Goal: Communication & Community: Share content

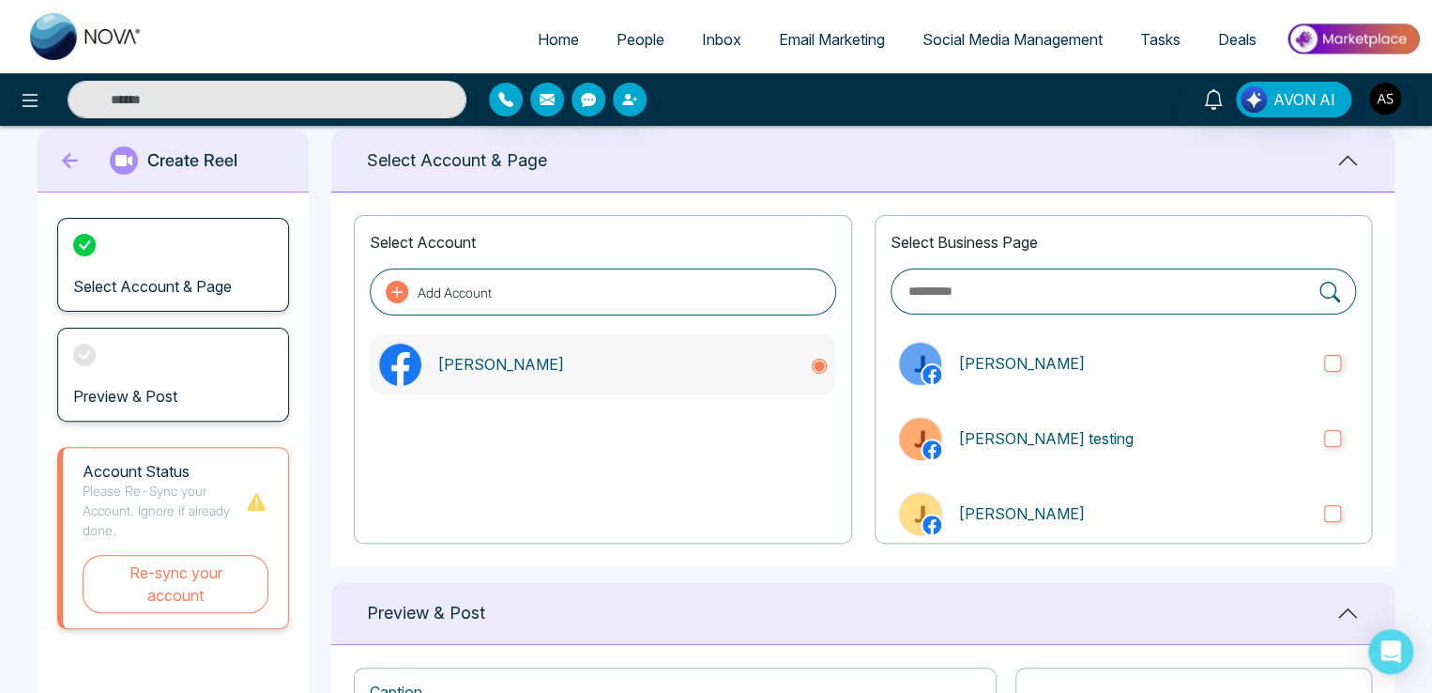
scroll to position [12, 0]
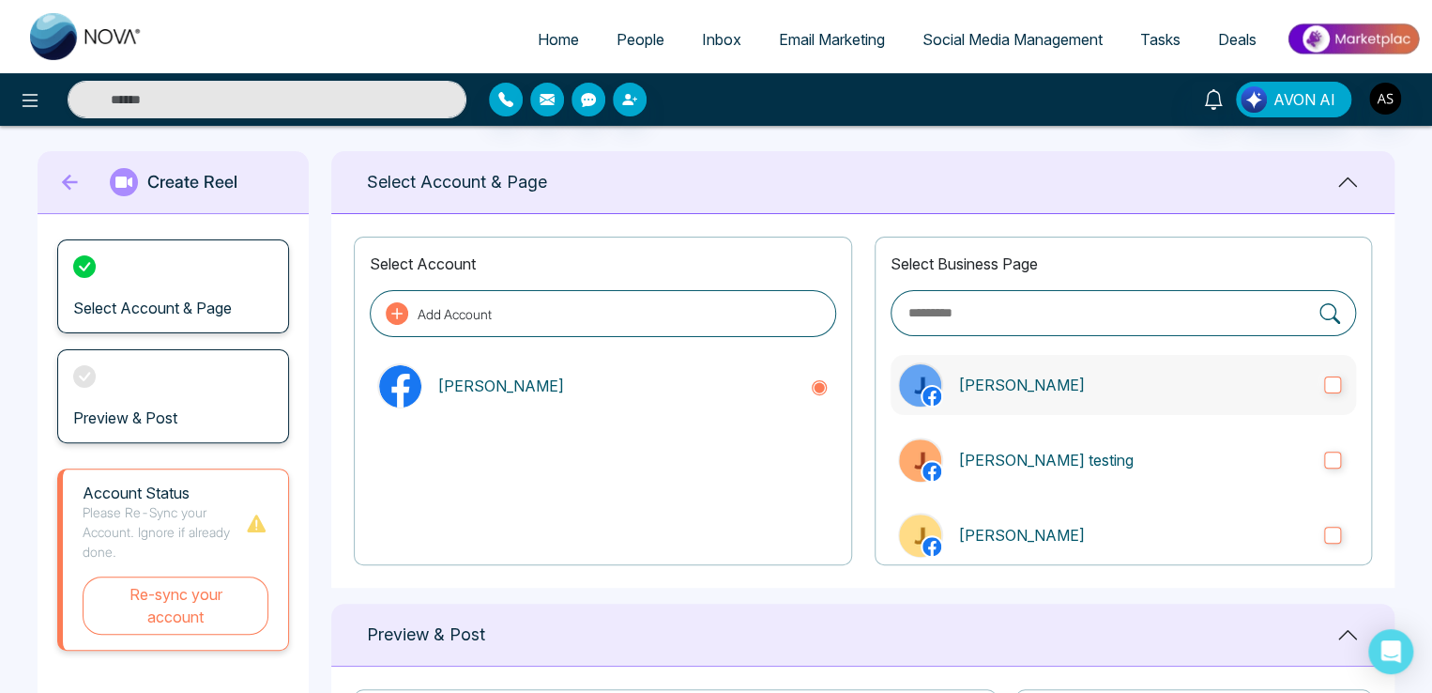
click at [1151, 341] on p "[PERSON_NAME]" at bounding box center [1133, 384] width 351 height 23
click at [1135, 341] on p "[PERSON_NAME] testing" at bounding box center [1133, 460] width 351 height 23
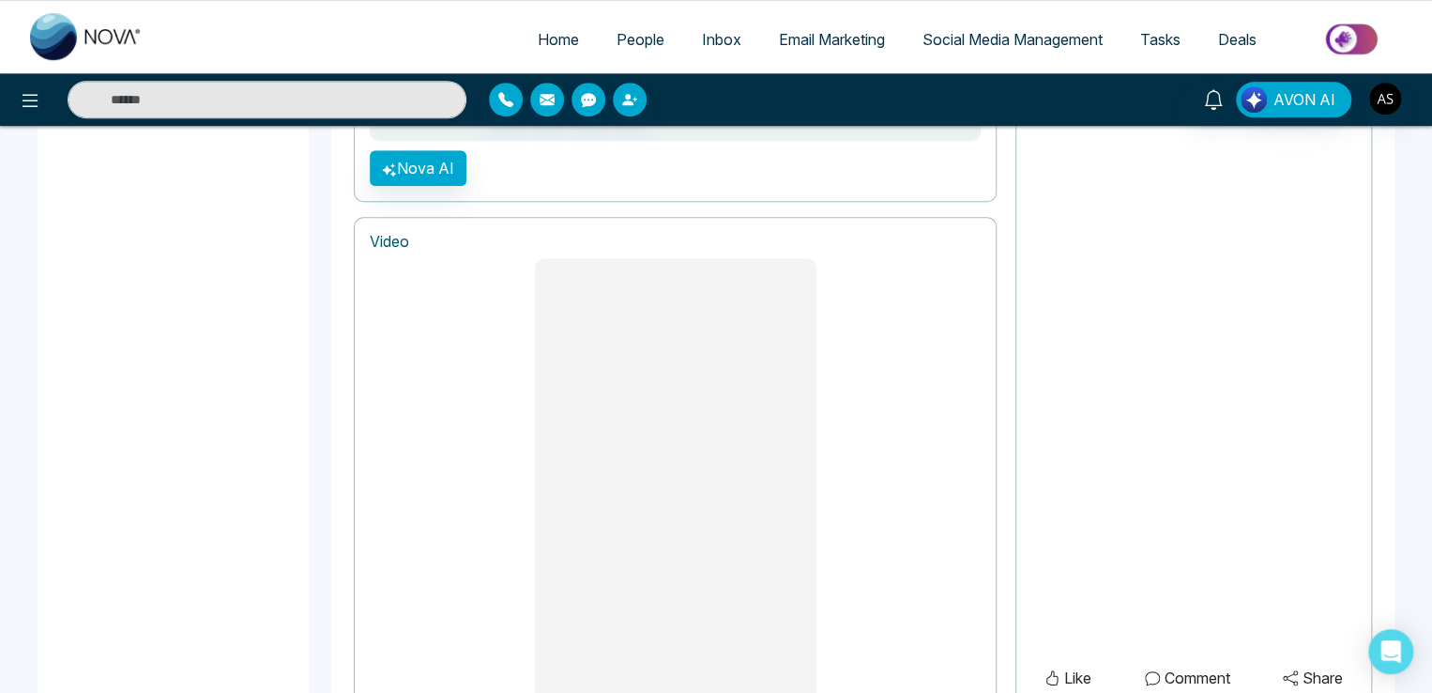
scroll to position [481, 0]
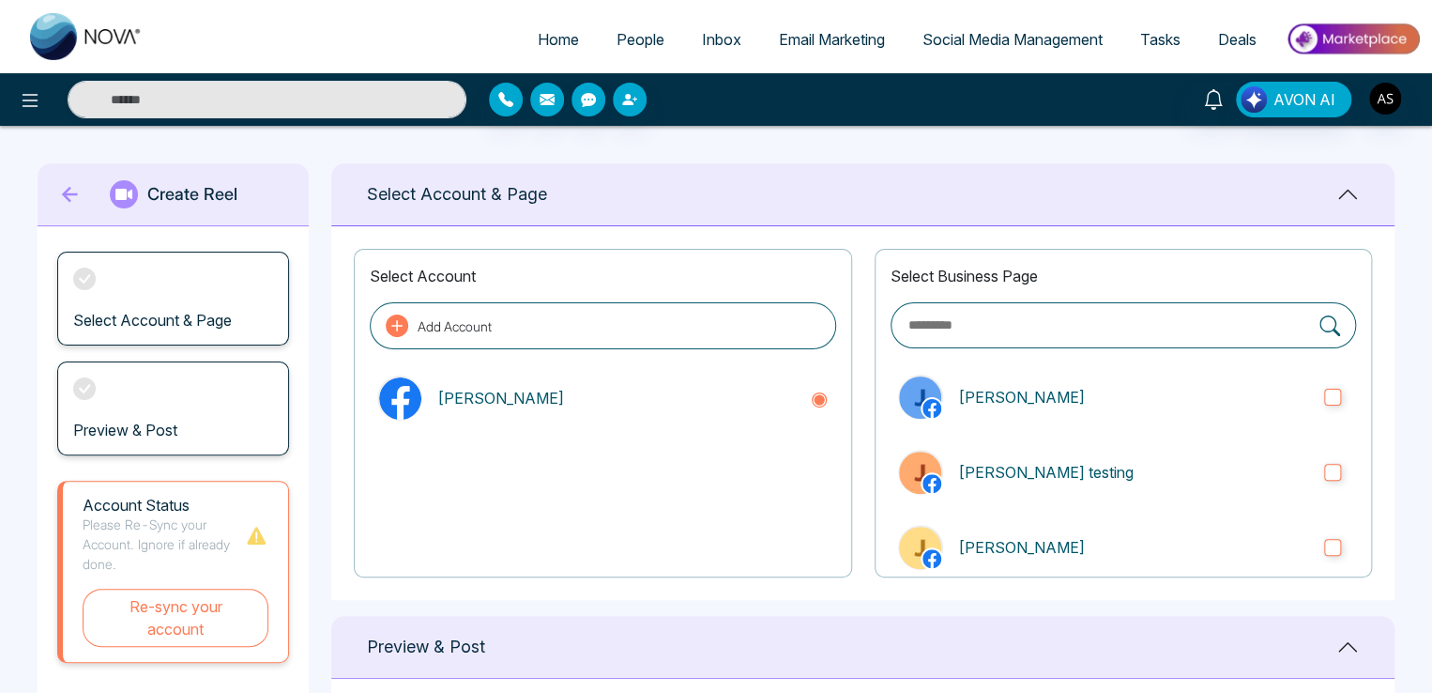
click at [1122, 463] on p "[PERSON_NAME] testing" at bounding box center [1133, 472] width 351 height 23
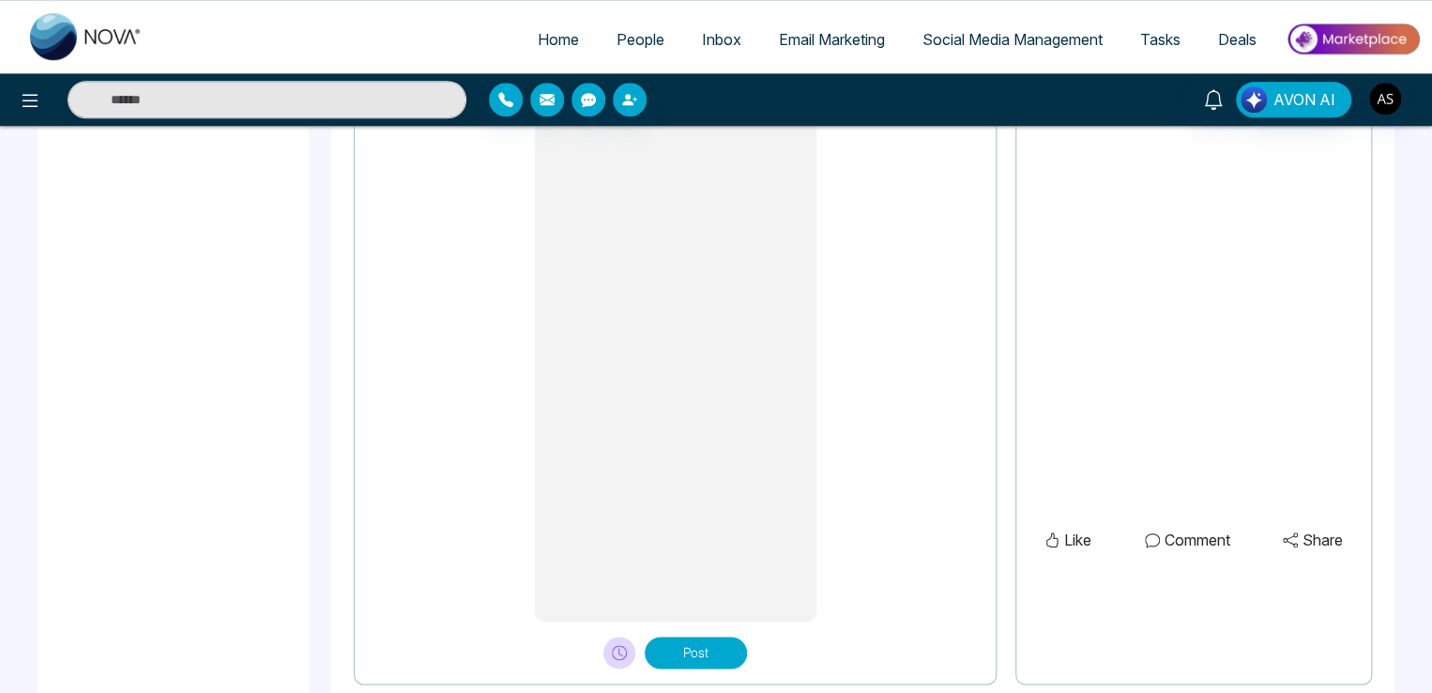
scroll to position [857, 0]
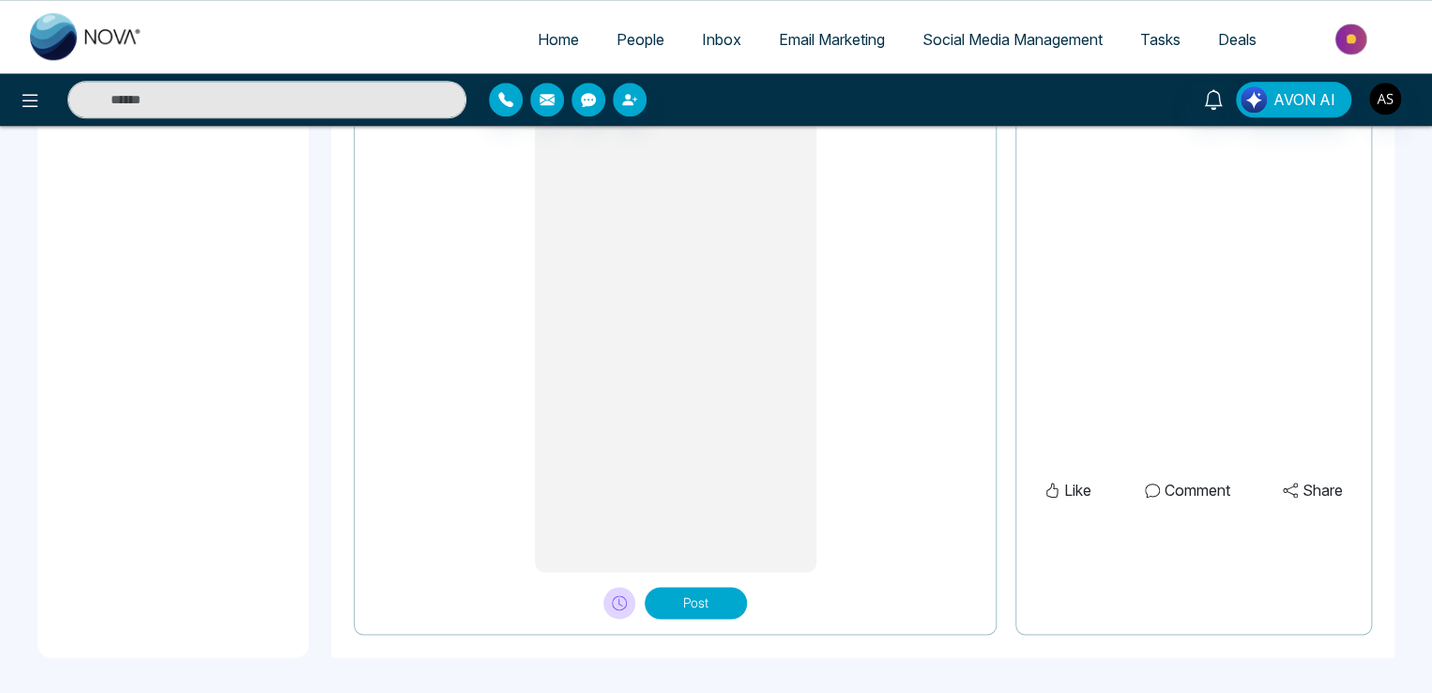
click at [694, 592] on button "Post" at bounding box center [696, 602] width 102 height 32
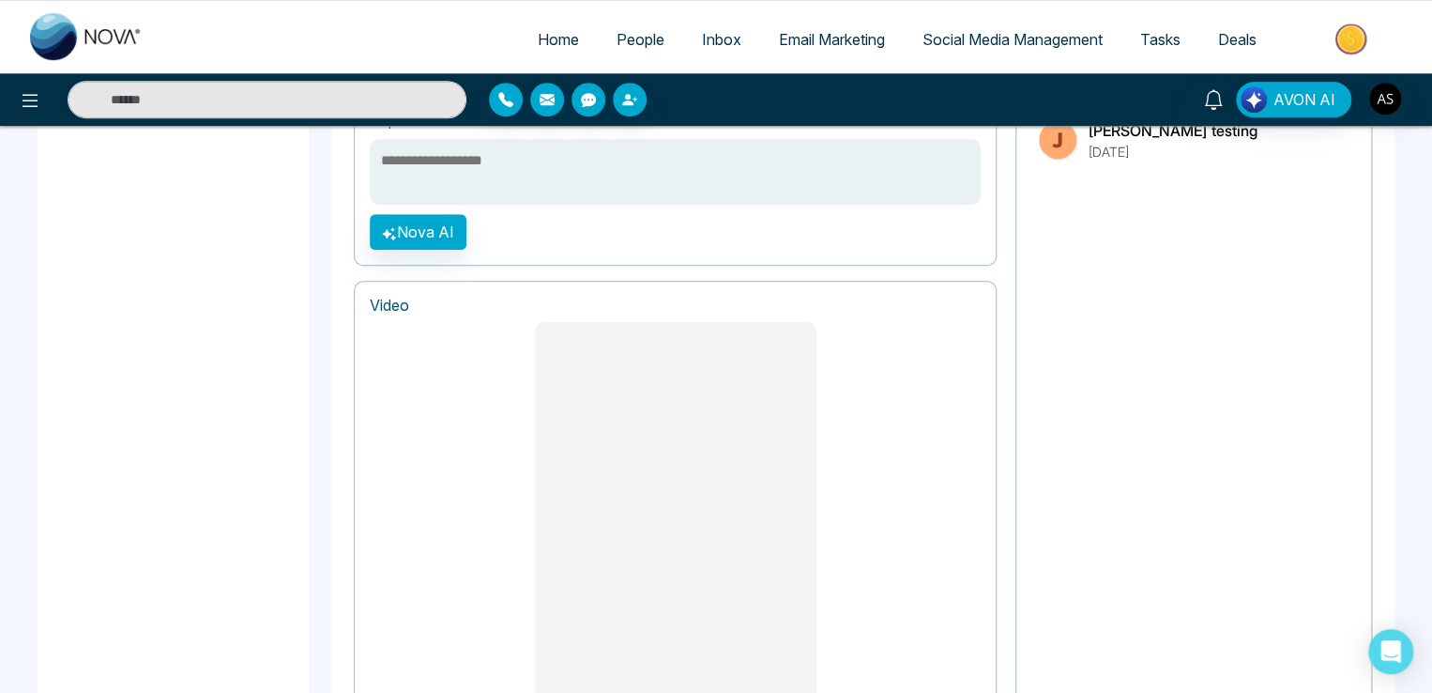
scroll to position [575, 0]
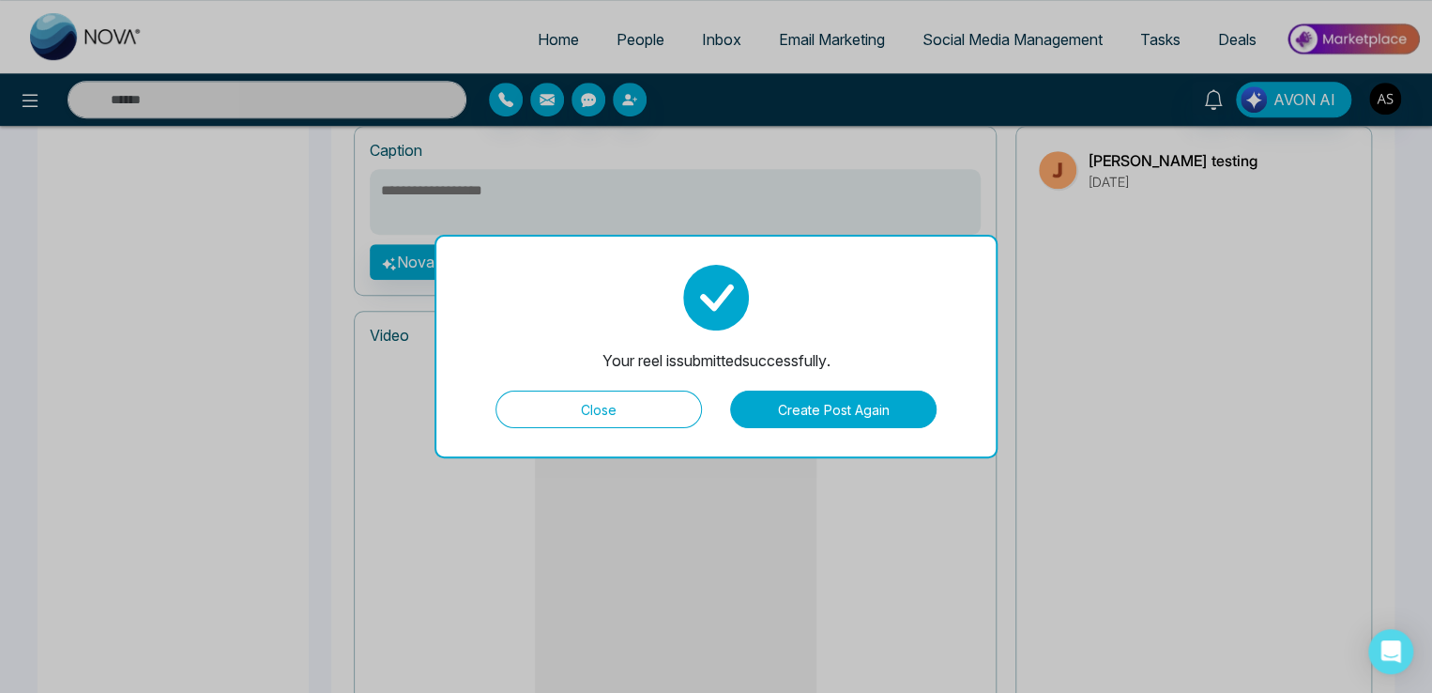
click at [556, 416] on button "Close" at bounding box center [598, 409] width 206 height 38
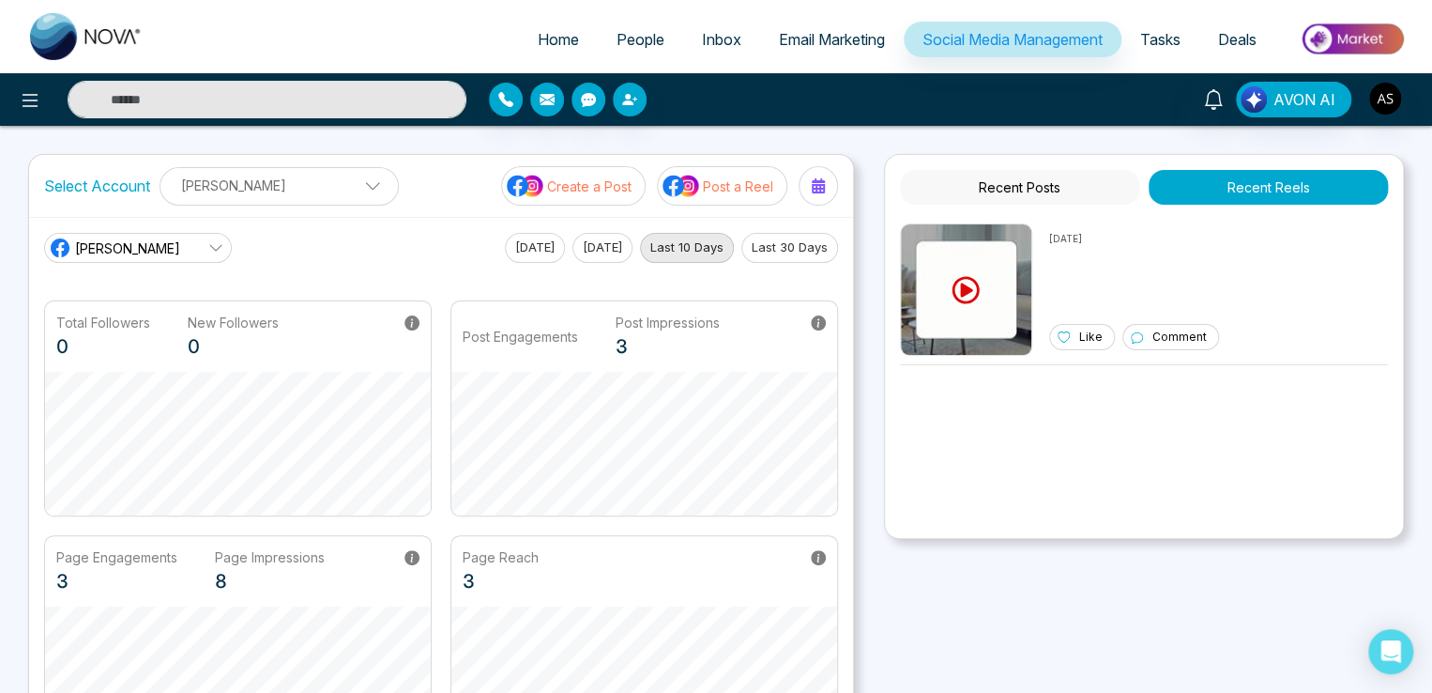
click at [721, 168] on button "Post a Reel" at bounding box center [722, 185] width 130 height 39
click at [708, 174] on button "Post a Reel" at bounding box center [722, 185] width 130 height 39
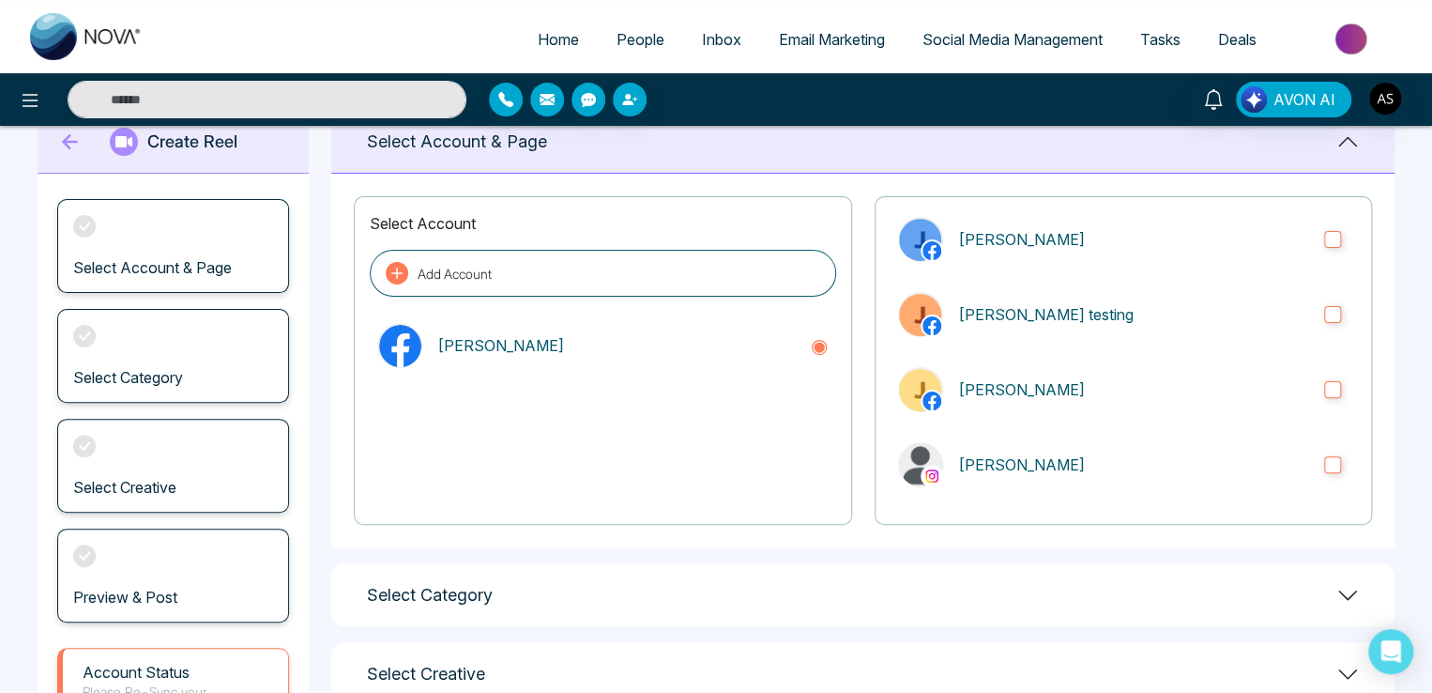
scroll to position [255, 0]
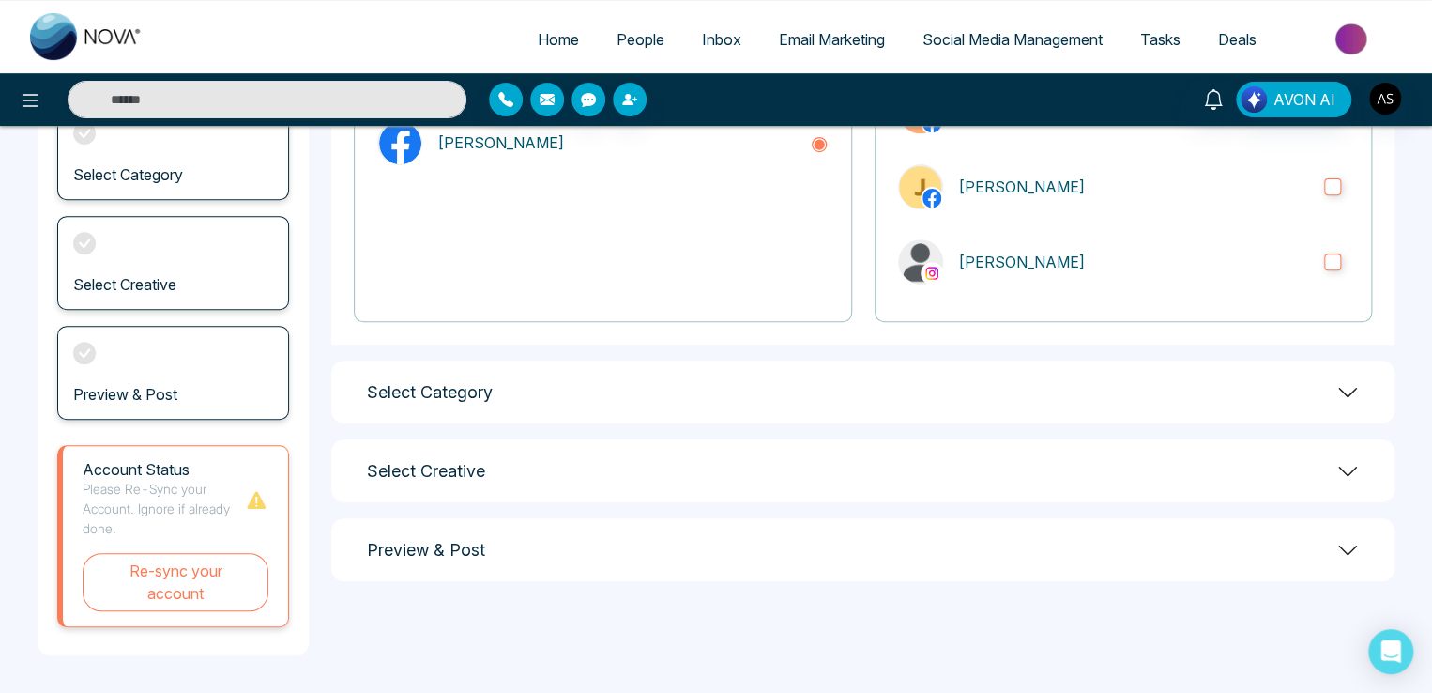
click at [576, 478] on div "Select Creative" at bounding box center [862, 470] width 1063 height 63
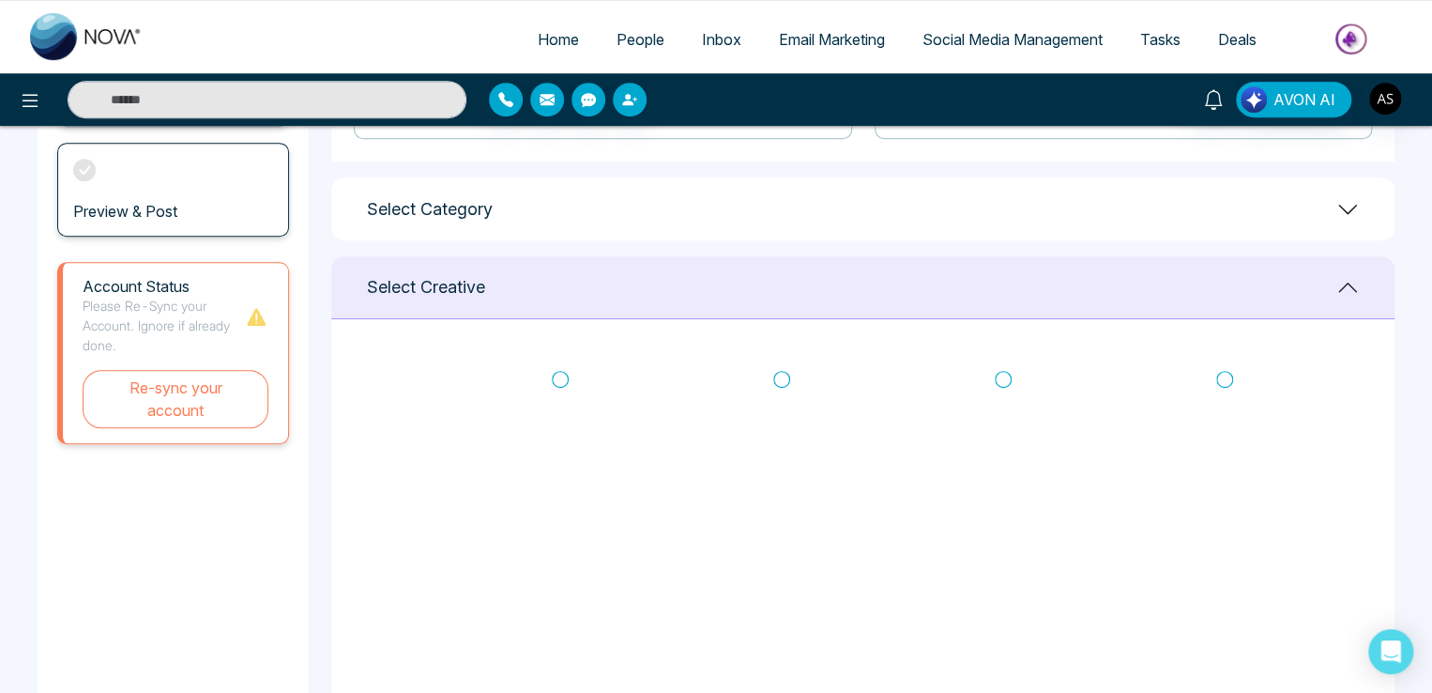
scroll to position [443, 0]
click at [554, 374] on icon at bounding box center [560, 374] width 17 height 19
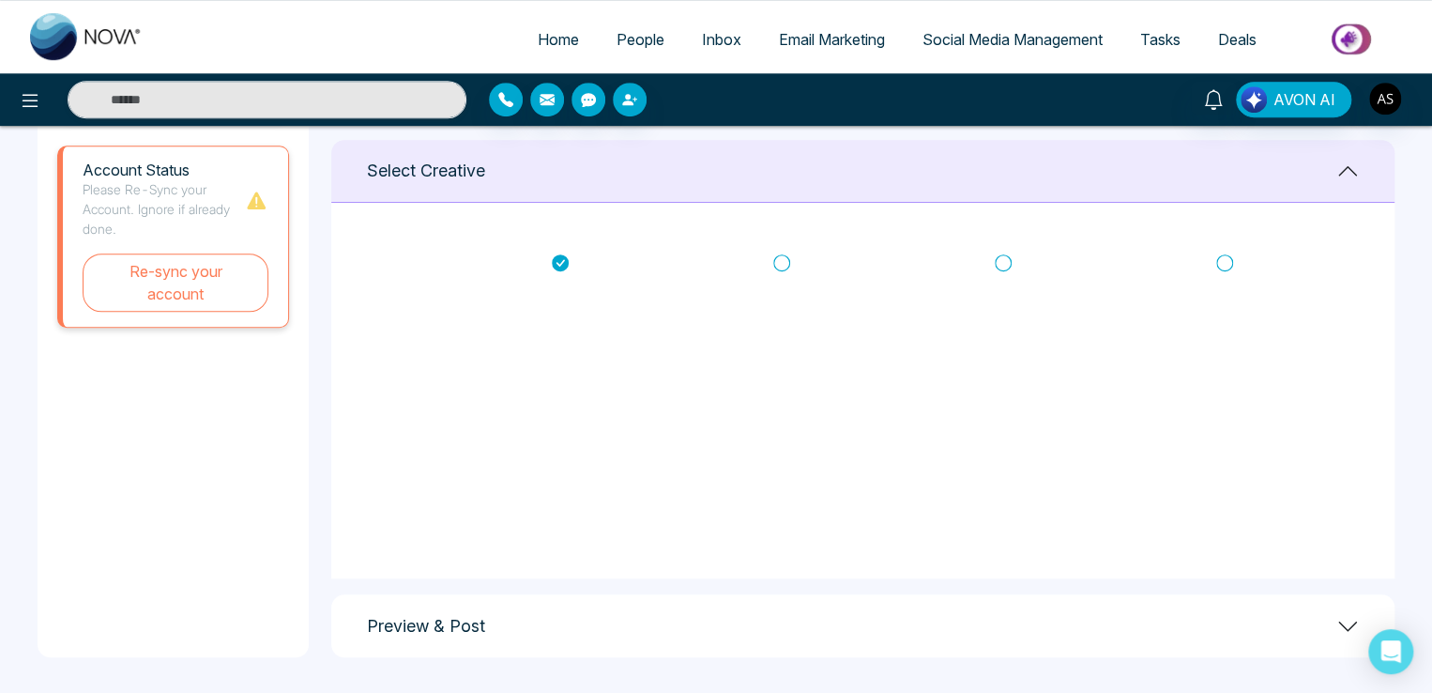
scroll to position [556, 0]
click at [585, 638] on div "Preview & Post" at bounding box center [862, 623] width 1063 height 63
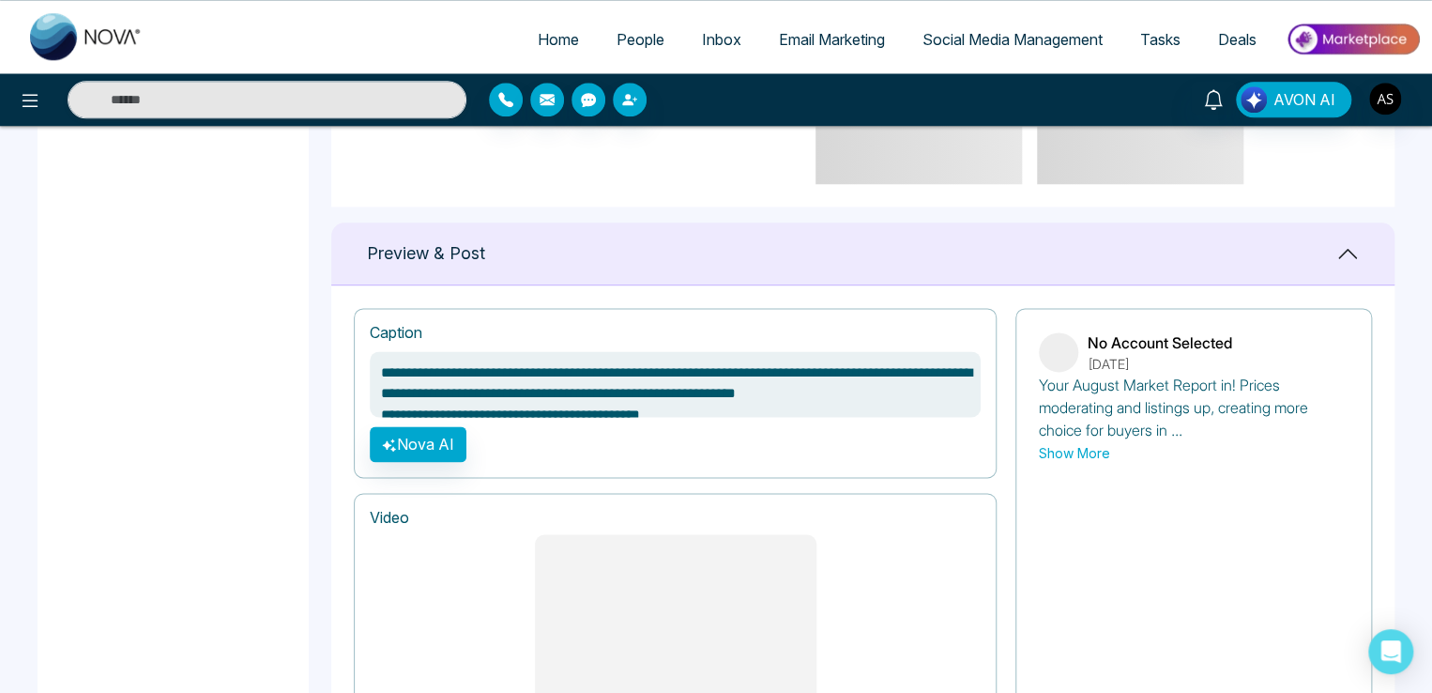
scroll to position [1119, 0]
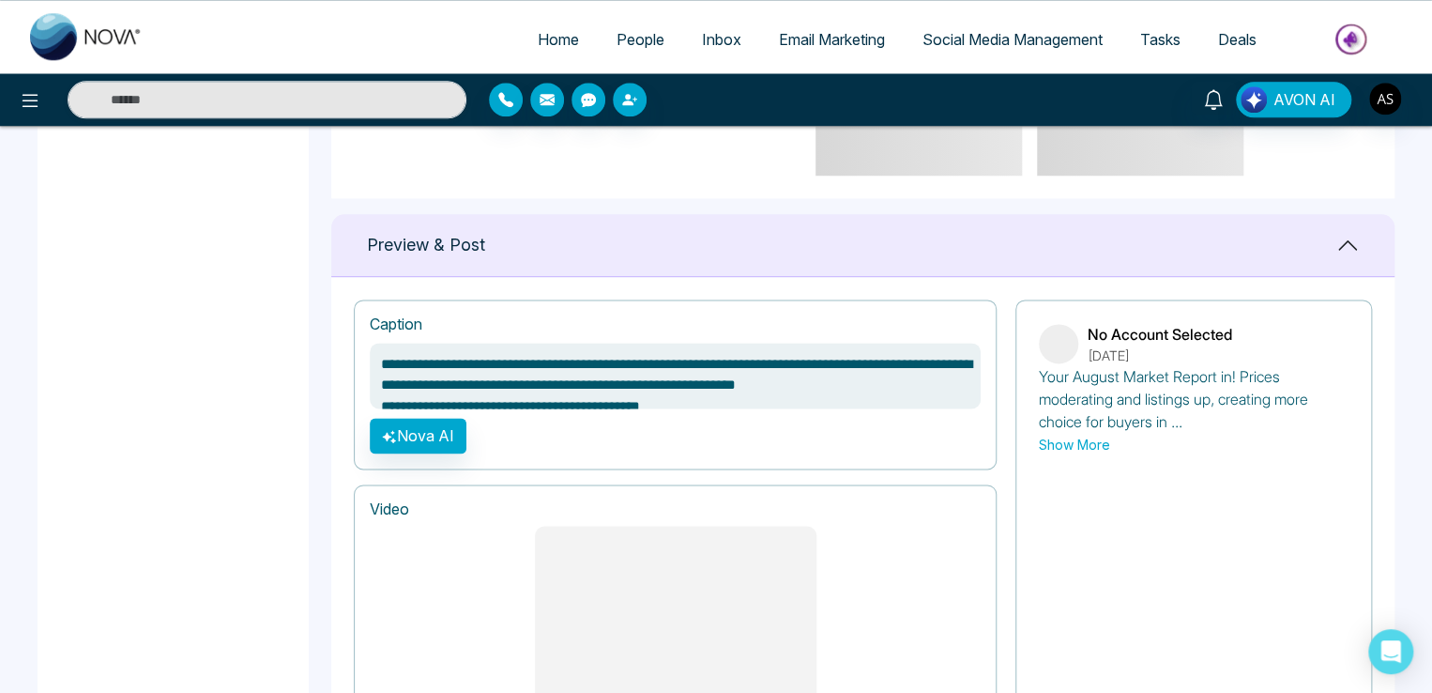
drag, startPoint x: 402, startPoint y: 369, endPoint x: 531, endPoint y: 370, distance: 129.5
click at [531, 370] on textarea "**********" at bounding box center [675, 376] width 611 height 66
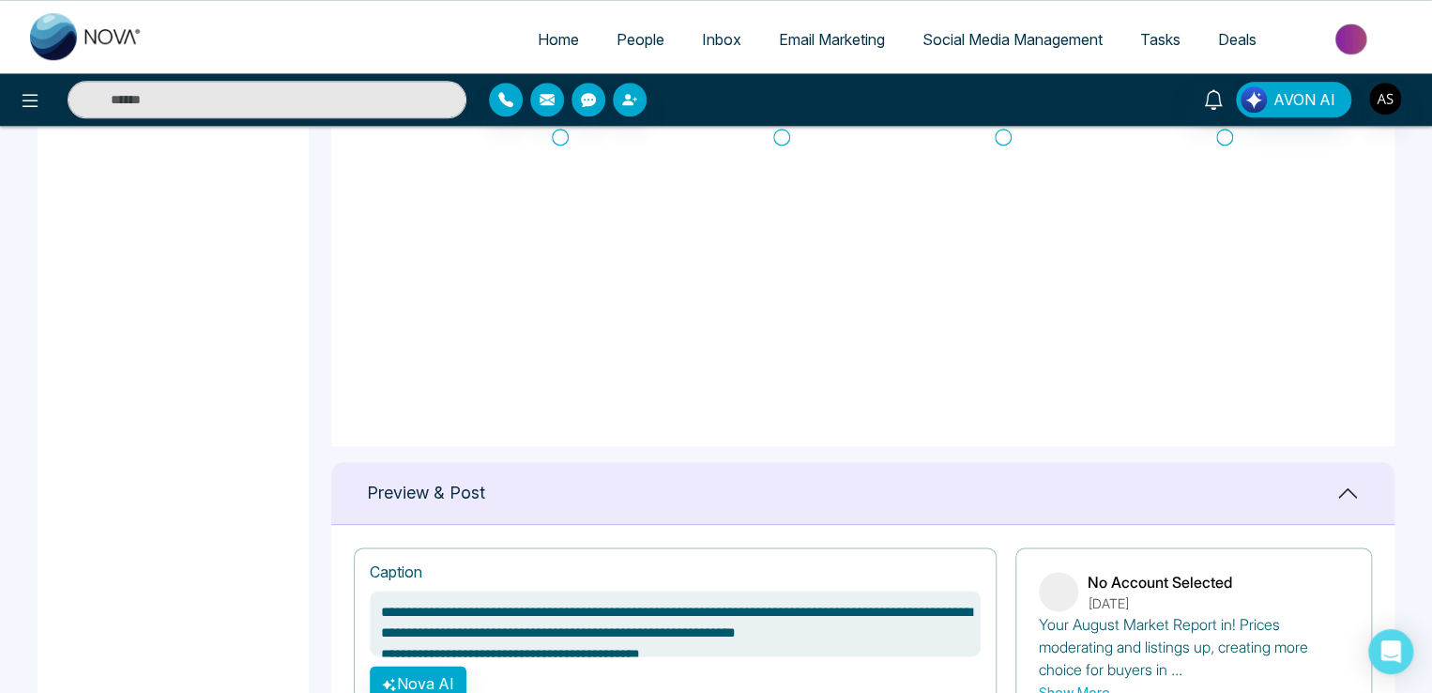
scroll to position [1126, 0]
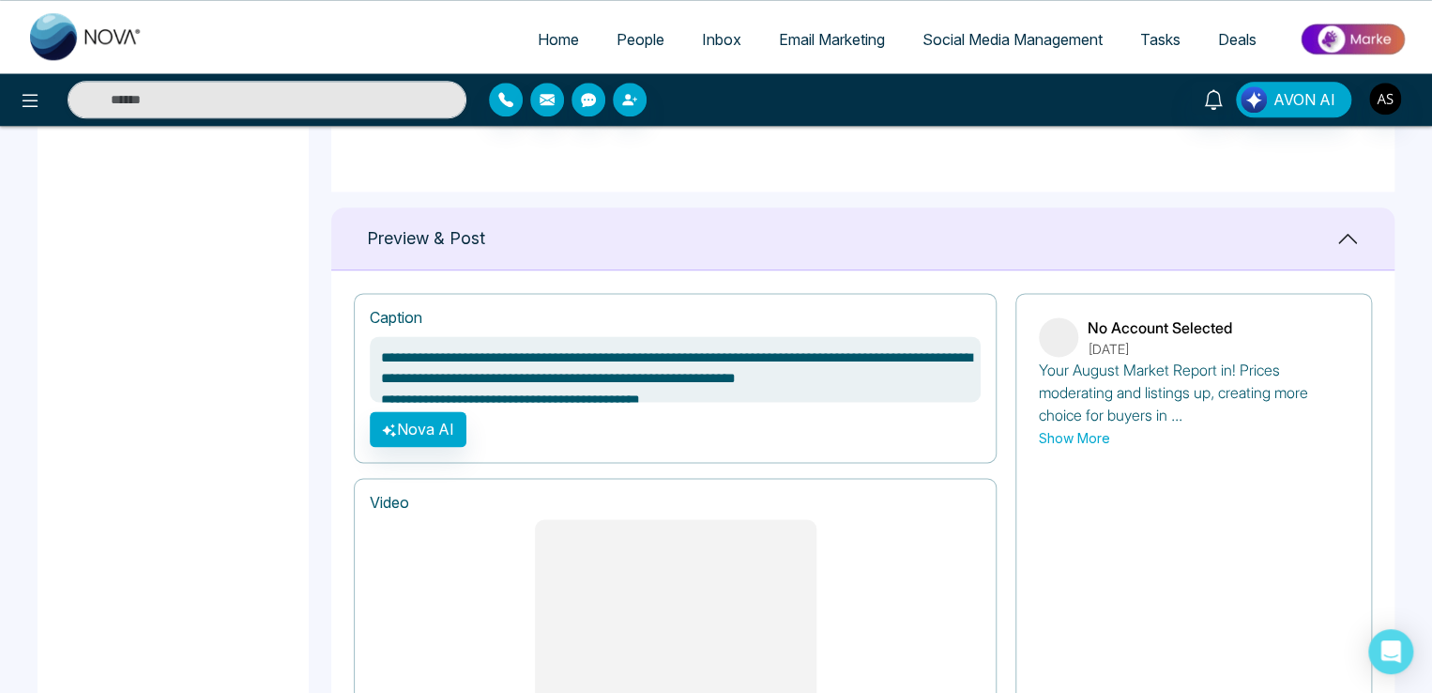
click at [374, 313] on h1 "Caption" at bounding box center [396, 318] width 53 height 18
drag, startPoint x: 375, startPoint y: 362, endPoint x: 463, endPoint y: 362, distance: 87.3
click at [463, 362] on textarea "**********" at bounding box center [675, 369] width 611 height 66
drag, startPoint x: 370, startPoint y: 309, endPoint x: 403, endPoint y: 320, distance: 34.7
click at [375, 312] on h1 "Caption" at bounding box center [396, 318] width 53 height 18
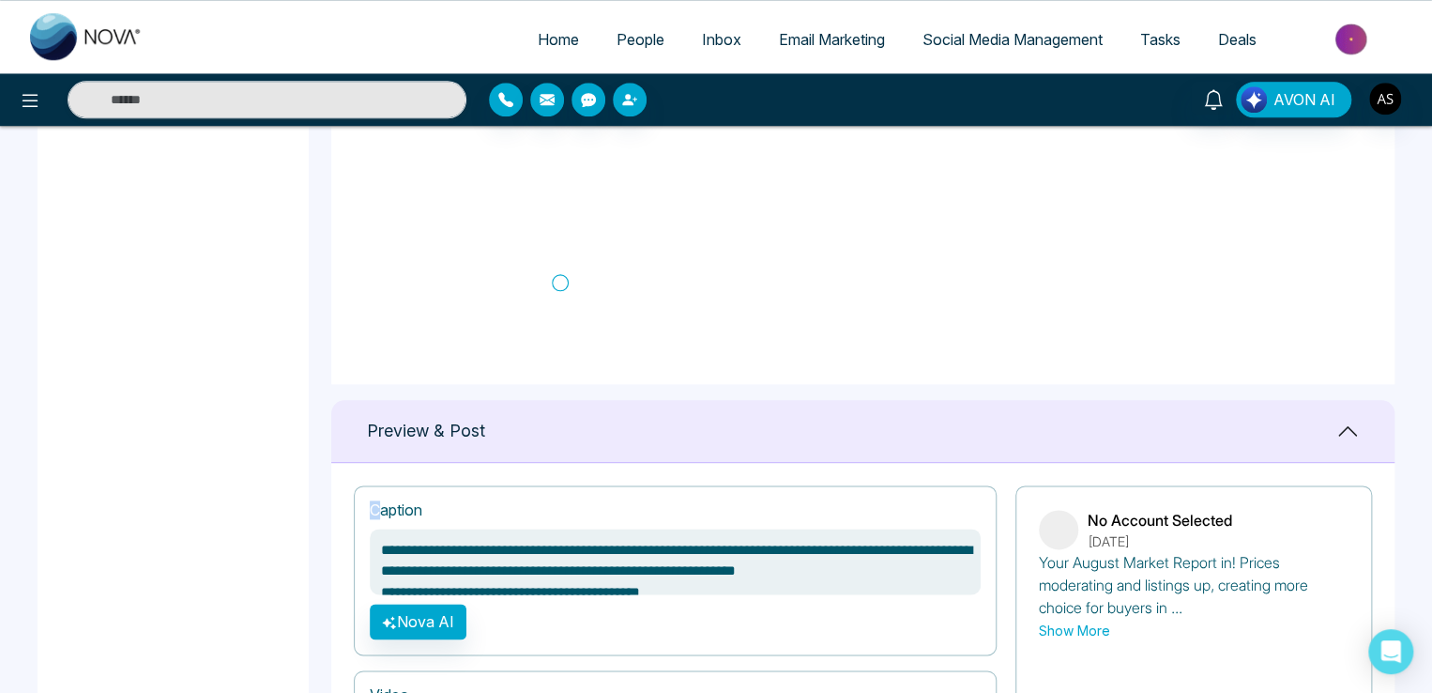
scroll to position [1011, 0]
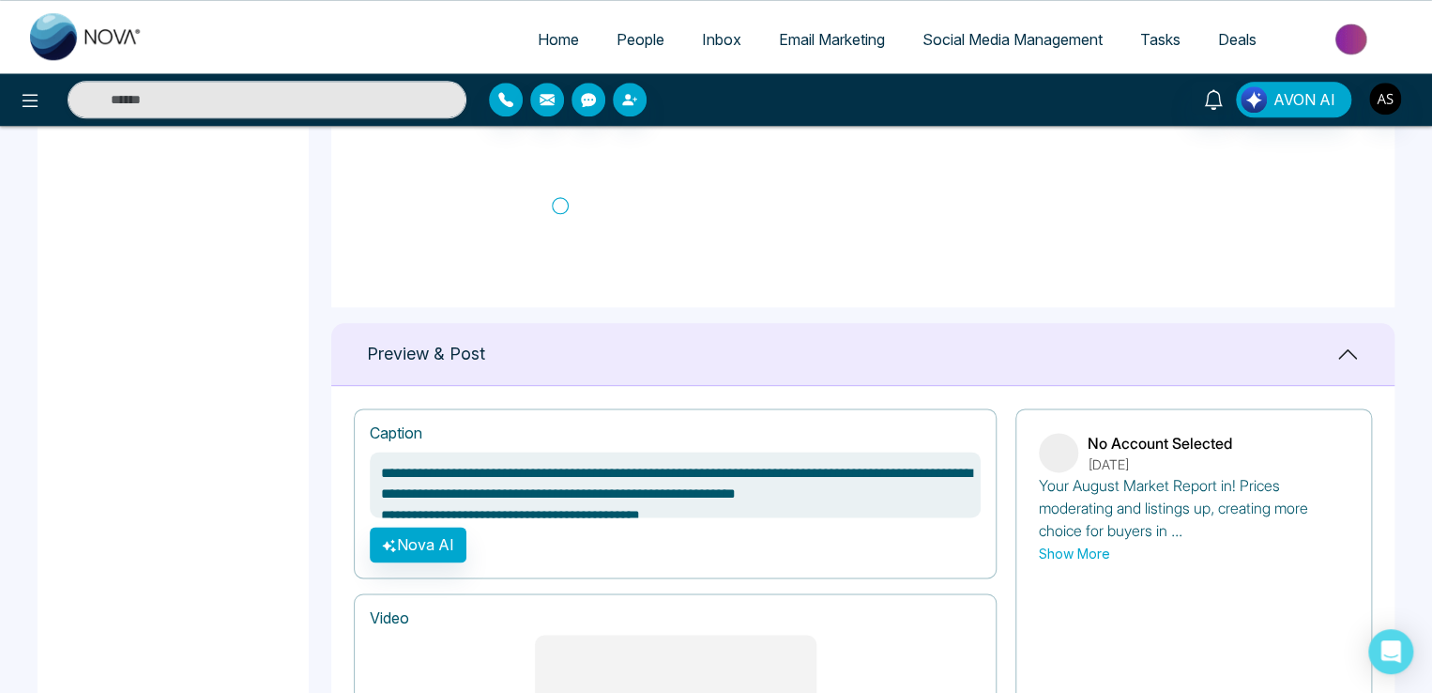
click at [400, 466] on textarea "**********" at bounding box center [675, 484] width 611 height 66
click at [566, 26] on link "Home" at bounding box center [558, 40] width 79 height 36
type textarea "**********"
select select "*"
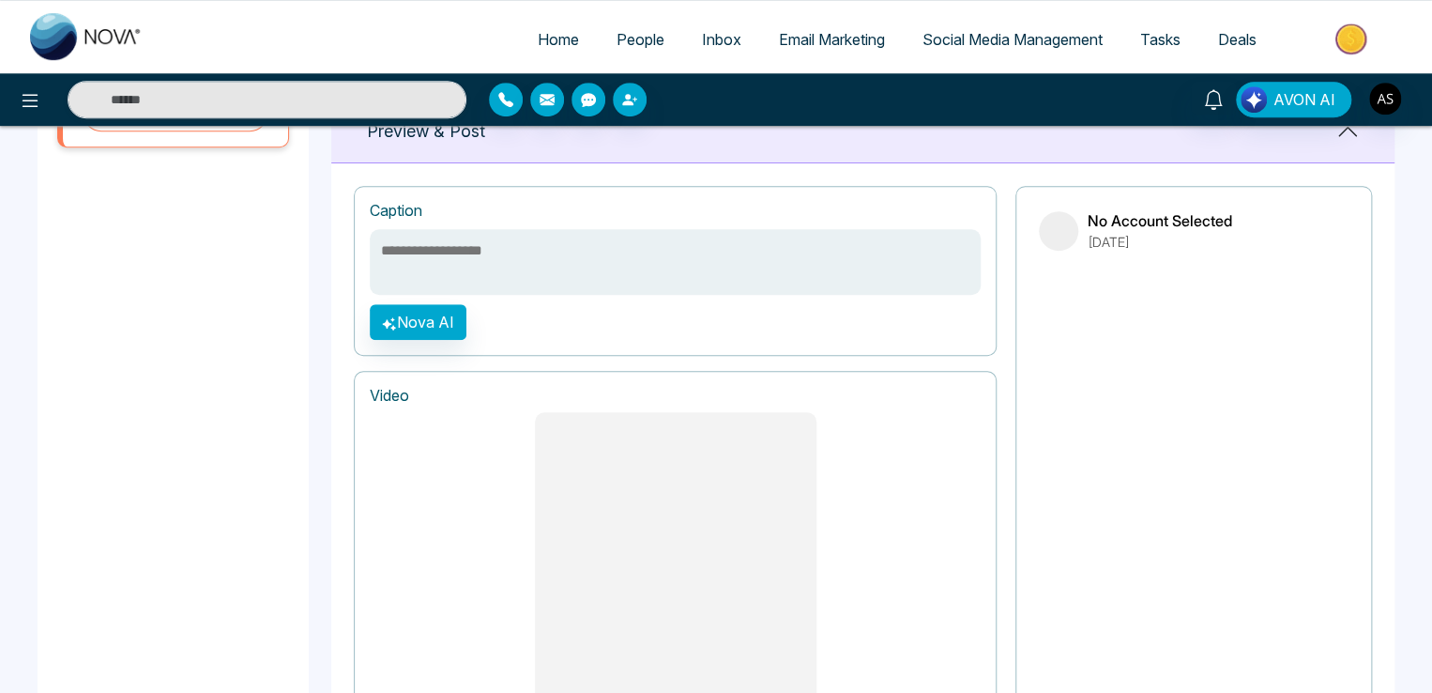
scroll to position [469, 0]
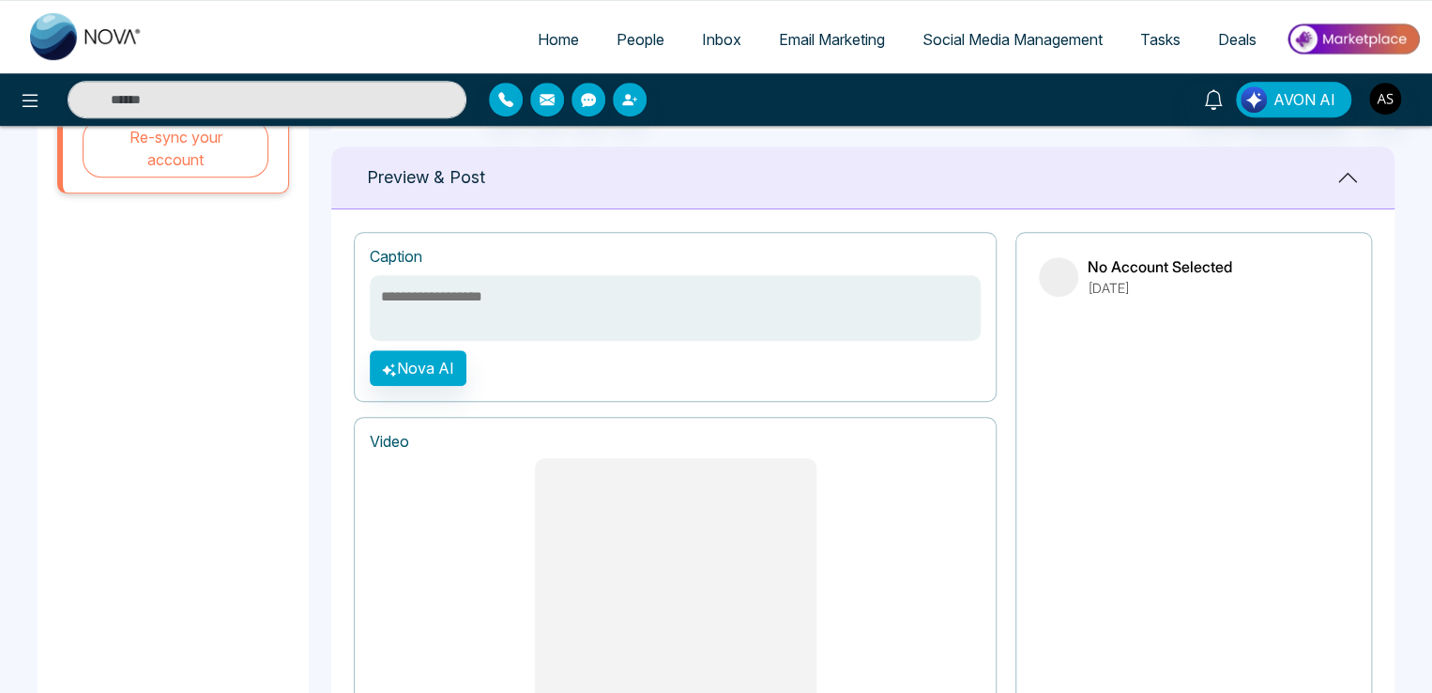
drag, startPoint x: 406, startPoint y: 292, endPoint x: 439, endPoint y: 303, distance: 34.7
click at [434, 300] on textarea at bounding box center [675, 308] width 611 height 66
click at [409, 300] on textarea at bounding box center [675, 308] width 611 height 66
